Goal: Information Seeking & Learning: Learn about a topic

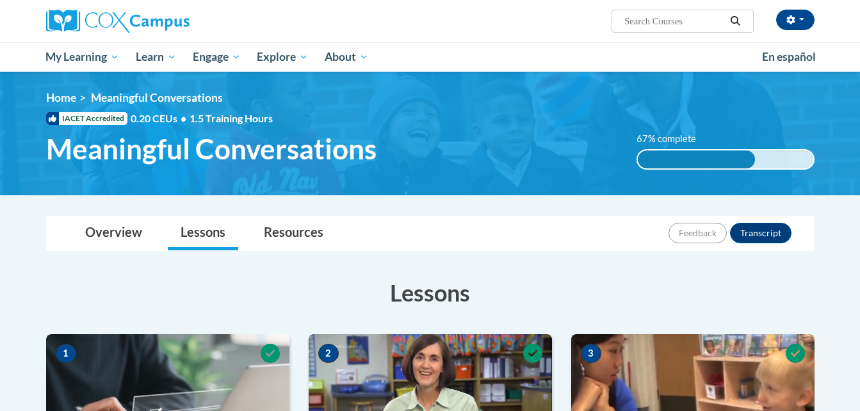
scroll to position [9, 0]
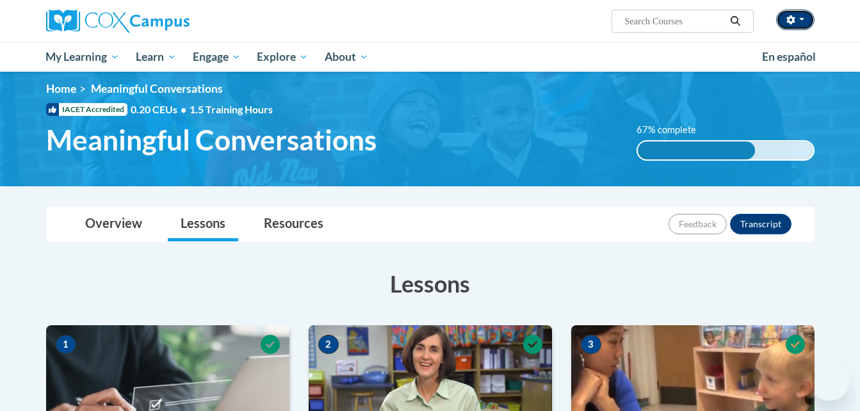
click at [804, 15] on button "button" at bounding box center [795, 20] width 38 height 20
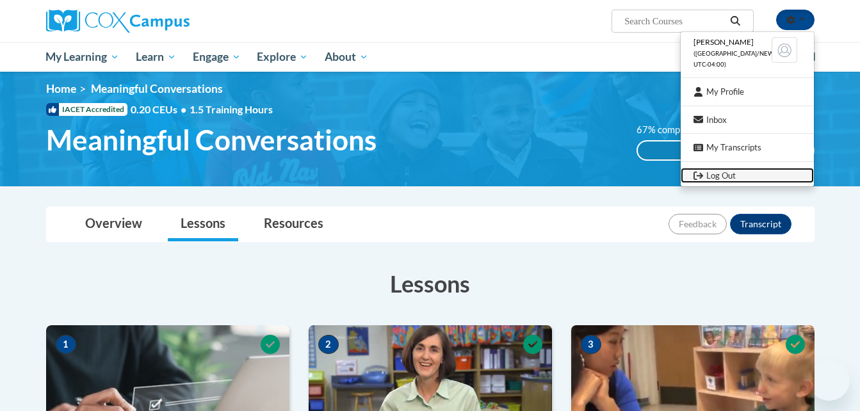
click at [708, 175] on link "Log Out" at bounding box center [747, 176] width 133 height 16
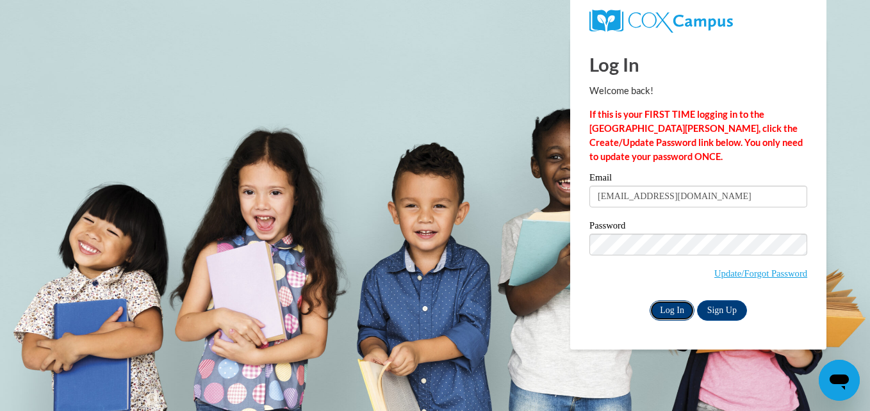
click at [675, 307] on input "Log In" at bounding box center [671, 310] width 45 height 20
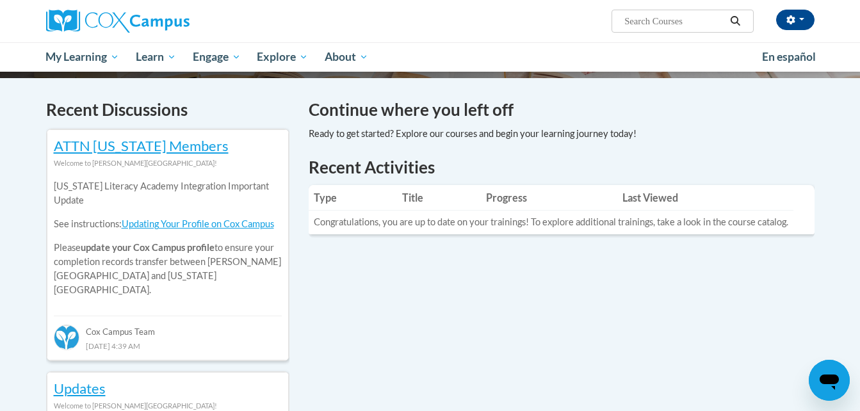
scroll to position [370, 0]
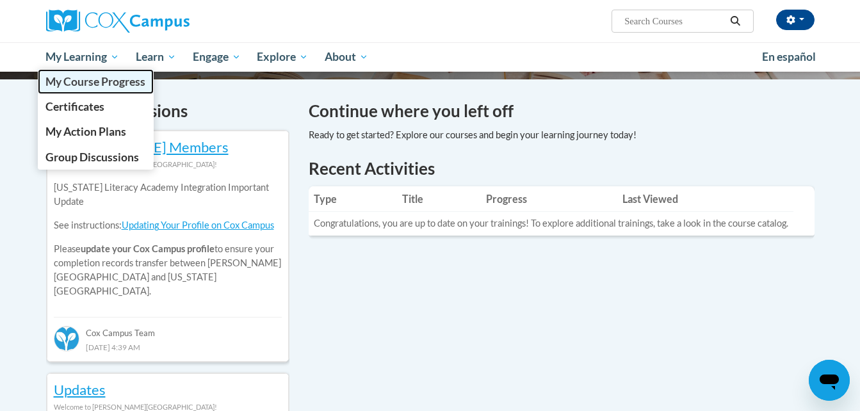
click at [95, 86] on span "My Course Progress" at bounding box center [95, 81] width 100 height 13
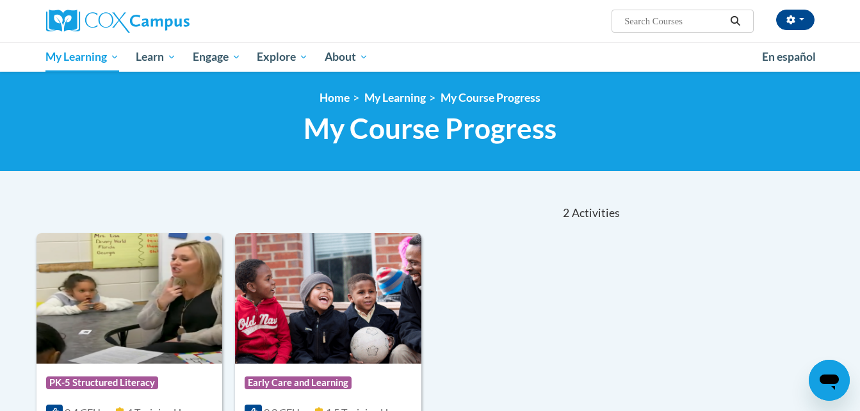
drag, startPoint x: 653, startPoint y: 33, endPoint x: 649, endPoint y: 25, distance: 8.9
click at [649, 25] on div "[PERSON_NAME] ([GEOGRAPHIC_DATA]/New_York UTC-04:00) My Profile Inbox My Transc…" at bounding box center [430, 21] width 807 height 42
click at [649, 25] on input "Search..." at bounding box center [674, 20] width 102 height 15
type input "supporting middle and high school with reading comprehension"
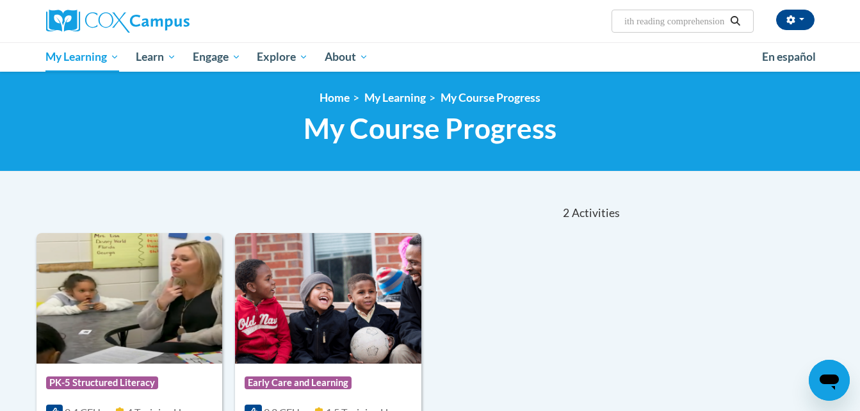
scroll to position [0, 163]
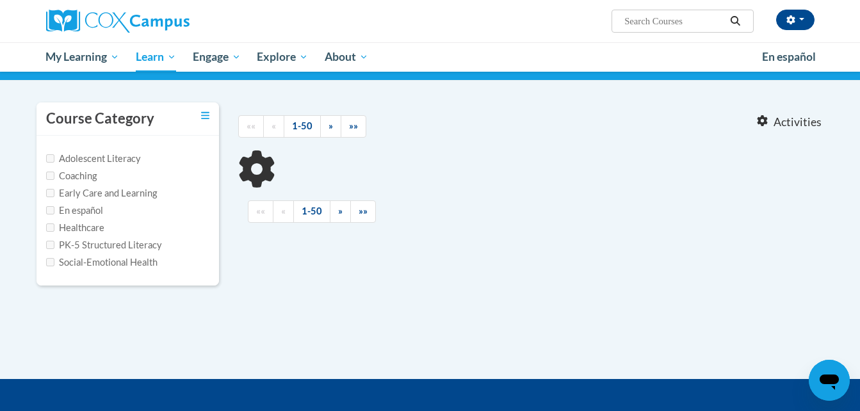
scroll to position [93, 0]
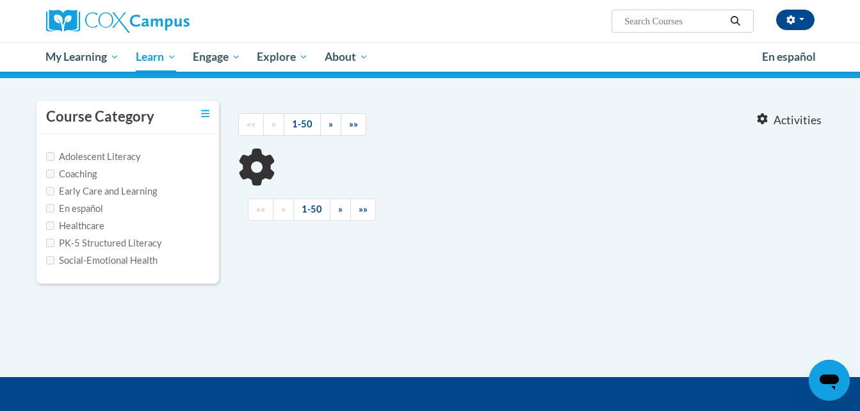
type input "supporting middle and high school with reading comprehension"
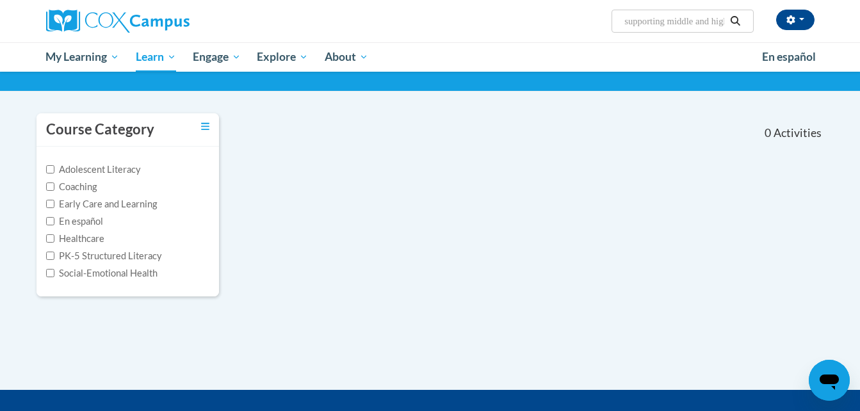
scroll to position [72, 0]
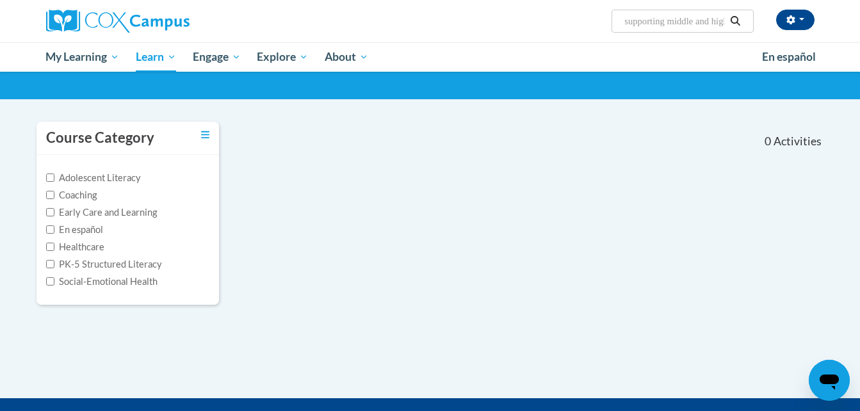
click at [703, 16] on input "supporting middle and high school with reading comprehension" at bounding box center [674, 20] width 102 height 15
click at [737, 22] on icon "Search" at bounding box center [736, 21] width 10 height 10
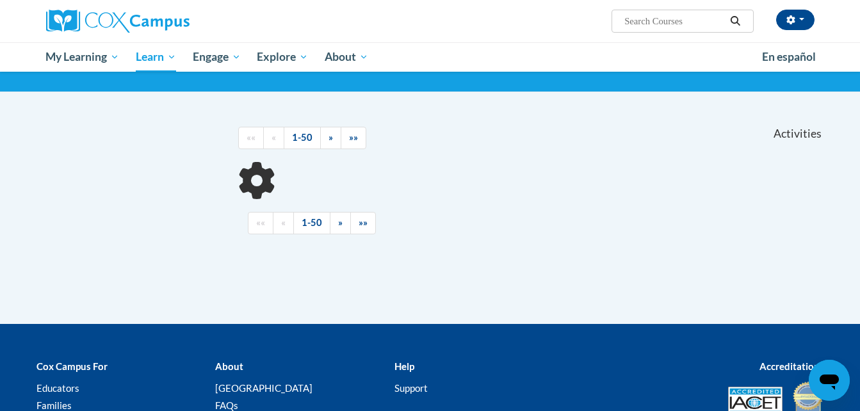
scroll to position [80, 0]
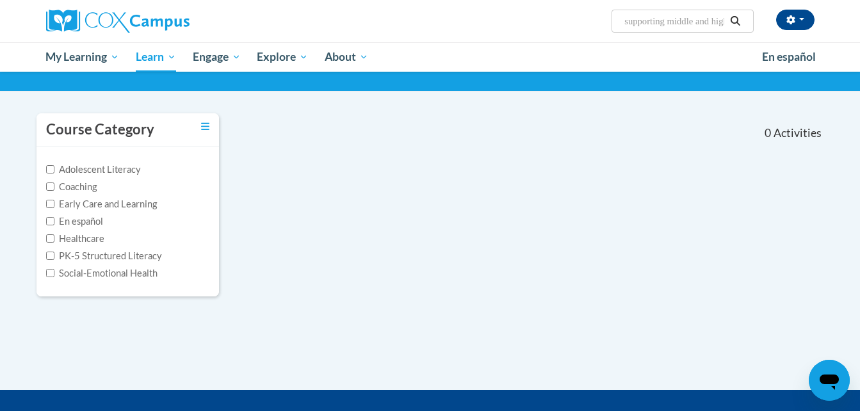
click at [708, 22] on input "supporting middle and high school with reading comprehension" at bounding box center [674, 20] width 102 height 15
click at [708, 22] on input "nd high school with reading comprehension" at bounding box center [674, 20] width 102 height 15
click at [708, 22] on input "reading comprehension" at bounding box center [674, 20] width 102 height 15
type input "o"
type input "early literacy"
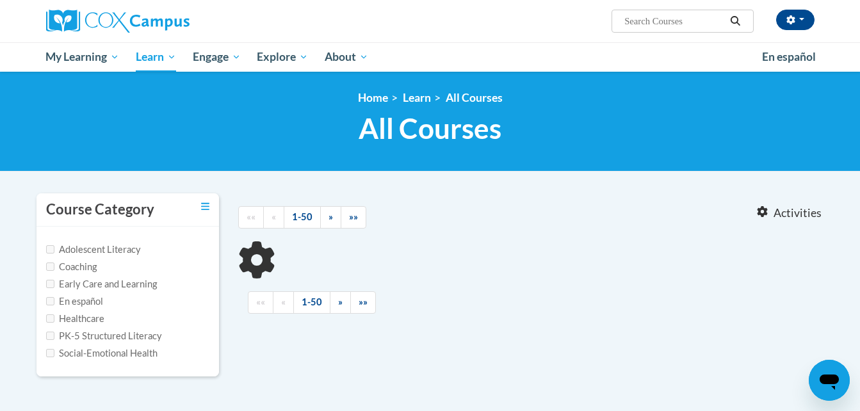
type input "early literacy"
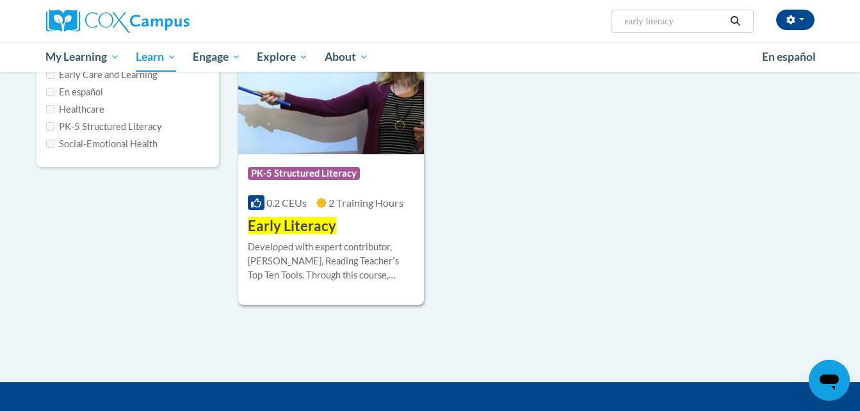
scroll to position [211, 0]
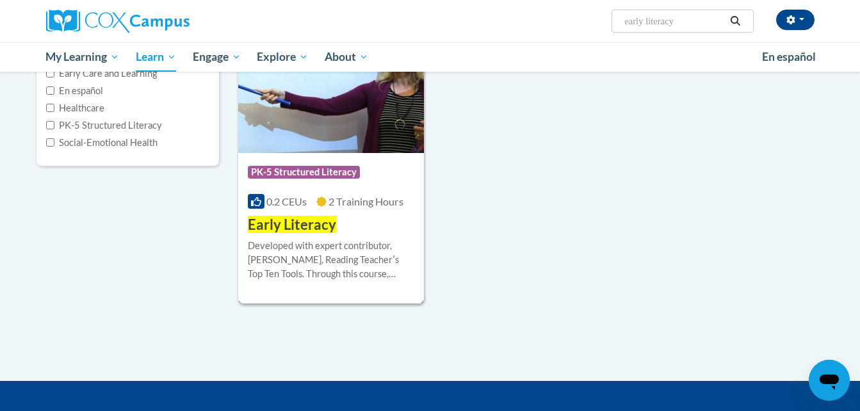
click at [355, 143] on img at bounding box center [331, 87] width 186 height 131
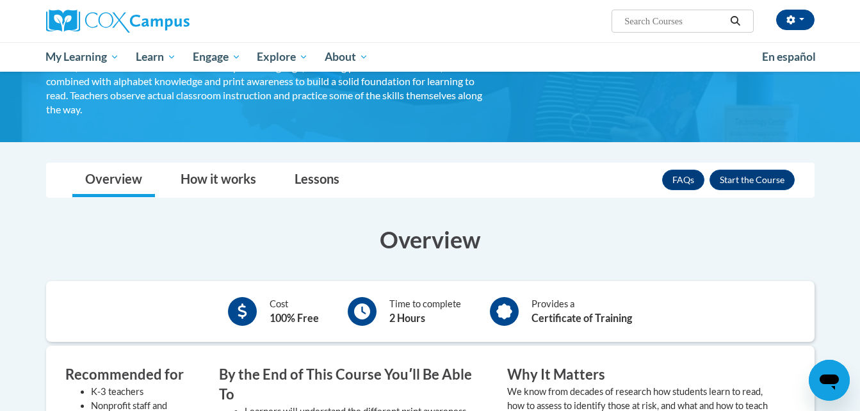
scroll to position [124, 0]
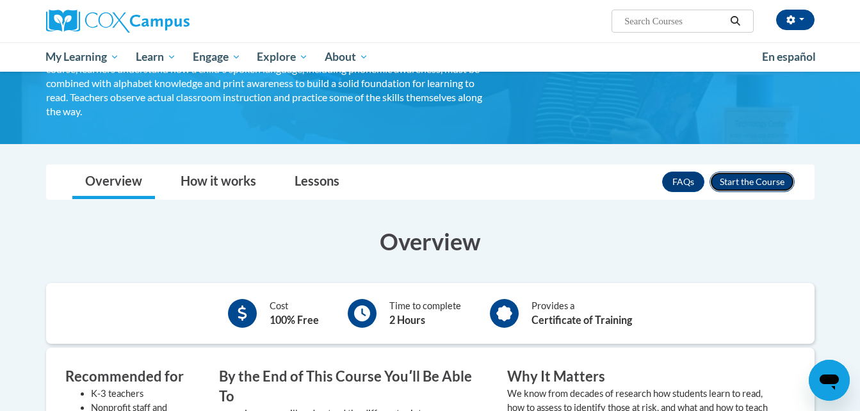
click at [759, 179] on button "Enroll" at bounding box center [752, 182] width 85 height 20
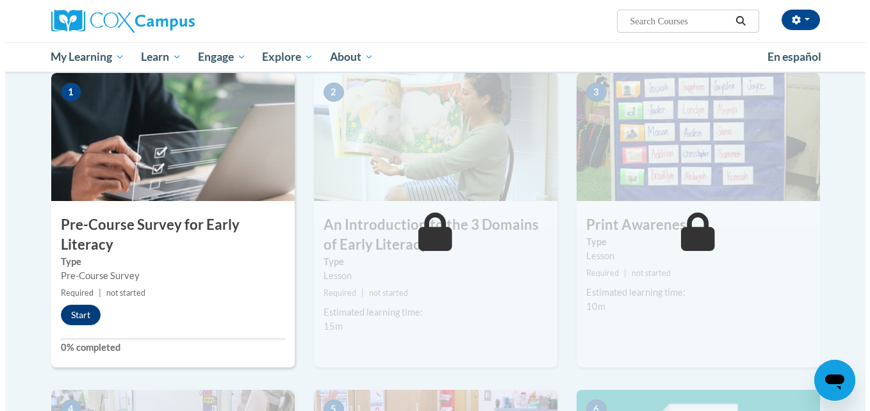
scroll to position [264, 0]
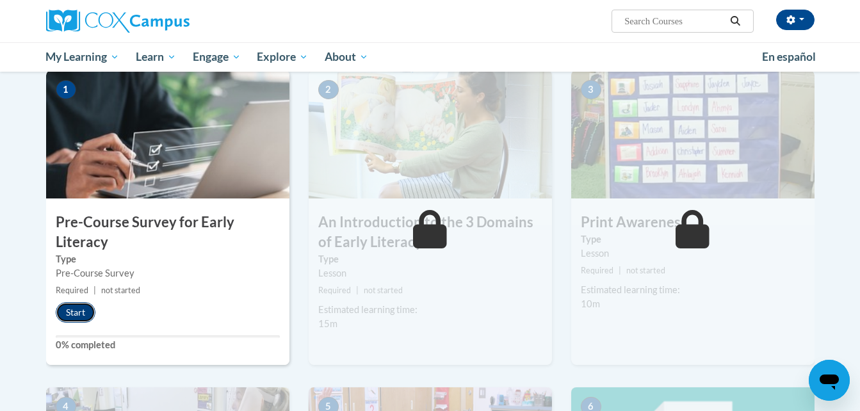
click at [72, 309] on button "Start" at bounding box center [76, 312] width 40 height 20
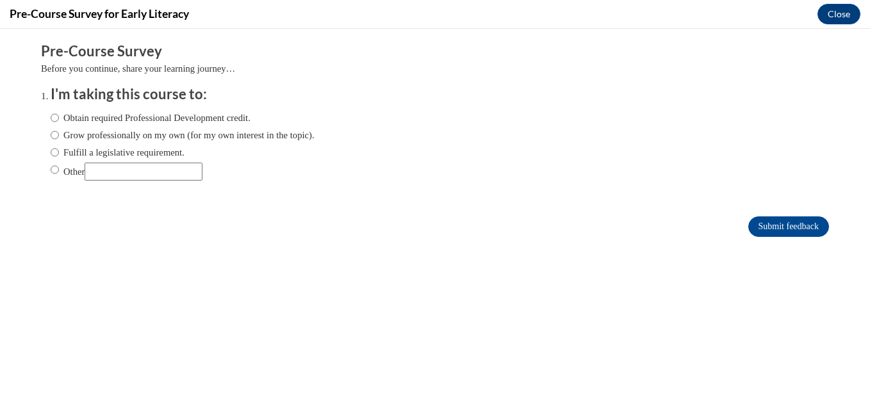
scroll to position [0, 0]
click at [102, 122] on label "Obtain required Professional Development credit." at bounding box center [151, 118] width 200 height 14
click at [59, 122] on input "Obtain required Professional Development credit." at bounding box center [55, 118] width 8 height 14
radio input "true"
click at [785, 226] on input "Submit feedback" at bounding box center [788, 226] width 81 height 20
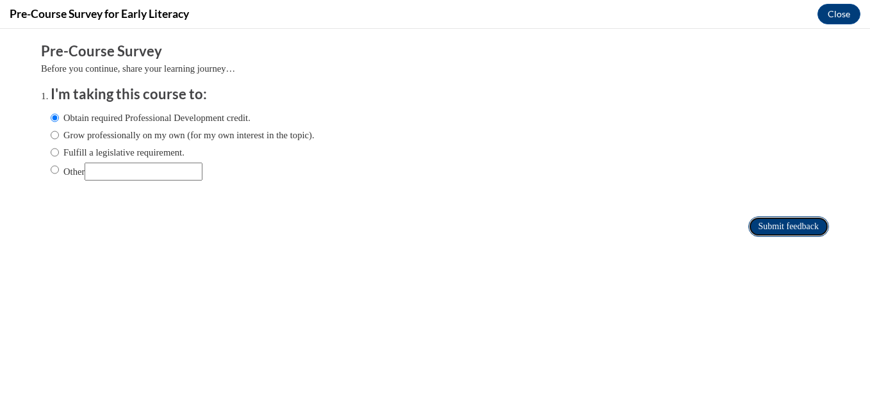
click at [785, 226] on input "Submit feedback" at bounding box center [788, 226] width 81 height 20
click at [758, 225] on input "Submit feedback" at bounding box center [788, 226] width 81 height 20
click at [787, 224] on input "Submit feedback" at bounding box center [788, 226] width 81 height 20
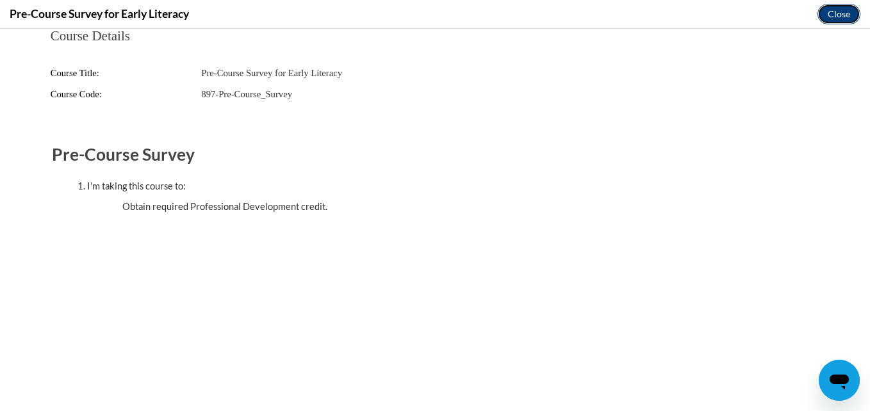
click at [828, 16] on button "Close" at bounding box center [838, 14] width 43 height 20
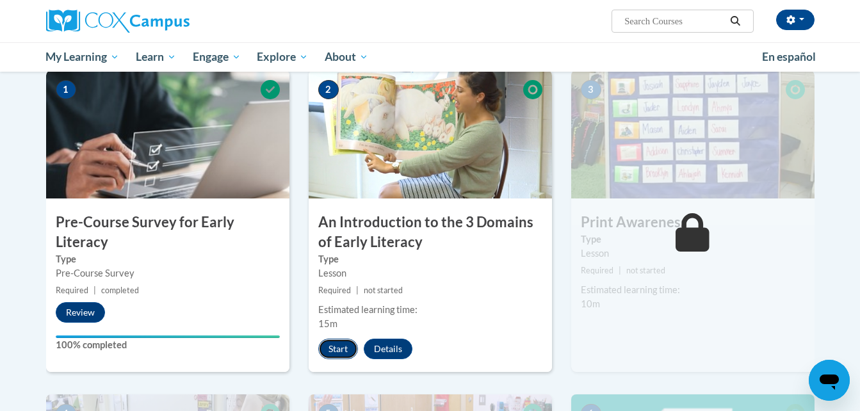
click at [341, 350] on button "Start" at bounding box center [338, 349] width 40 height 20
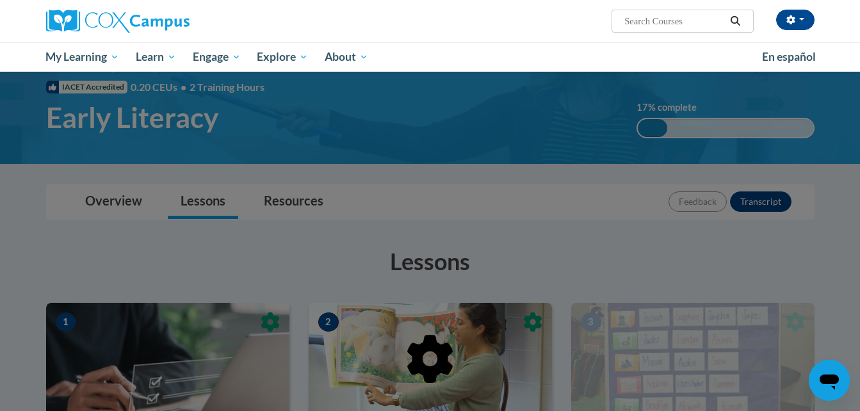
scroll to position [169, 0]
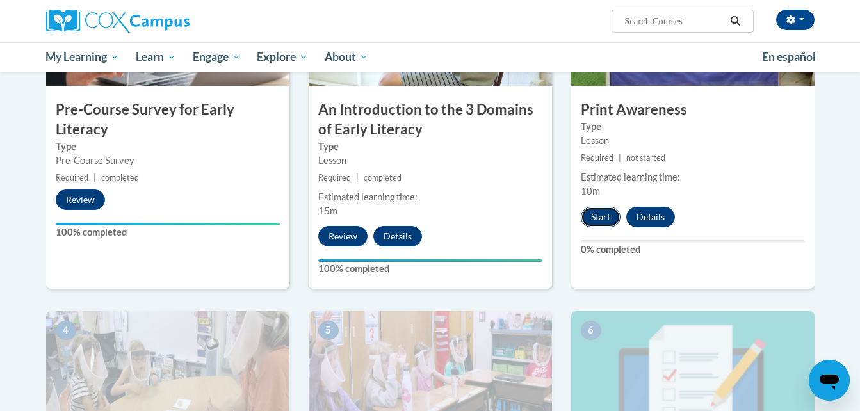
click at [587, 222] on button "Start" at bounding box center [601, 217] width 40 height 20
